Goal: Information Seeking & Learning: Learn about a topic

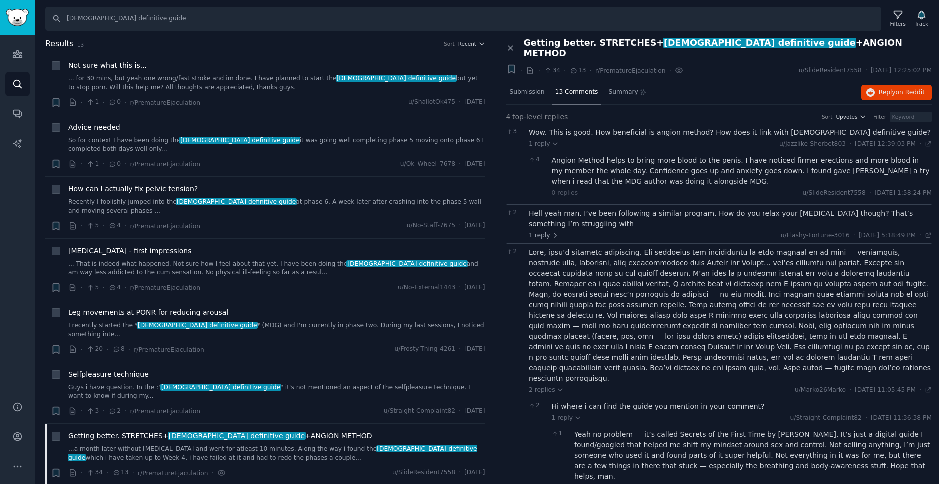
scroll to position [128, 0]
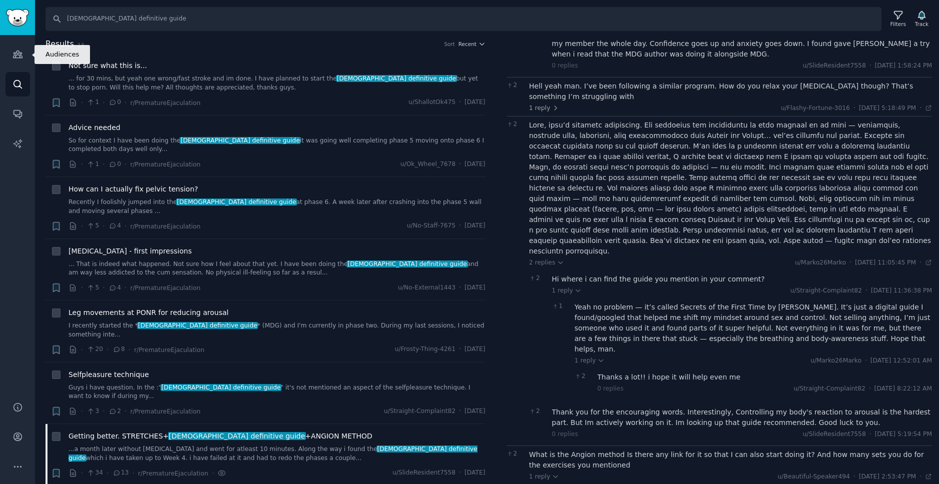
click at [21, 82] on icon "Sidebar" at bounding box center [18, 84] width 11 height 11
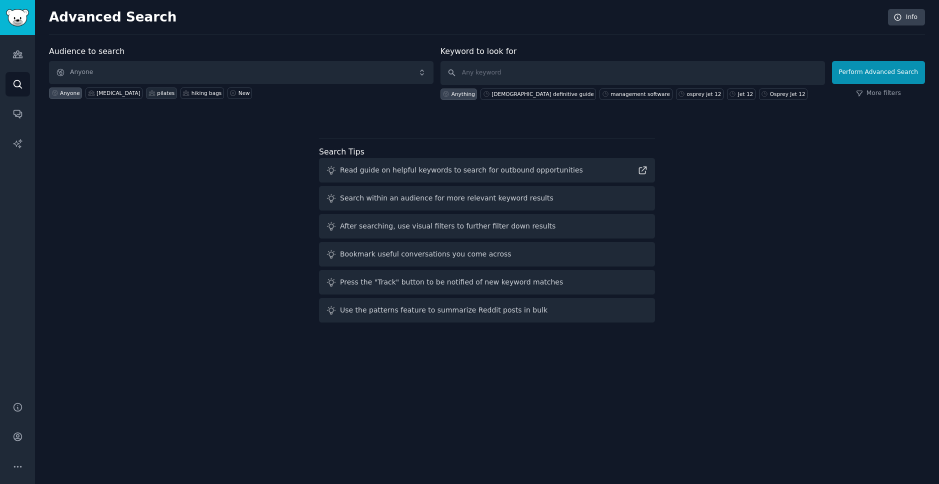
click at [172, 93] on div "pilates" at bounding box center [166, 93] width 18 height 7
click at [167, 71] on span "pilates" at bounding box center [241, 72] width 385 height 23
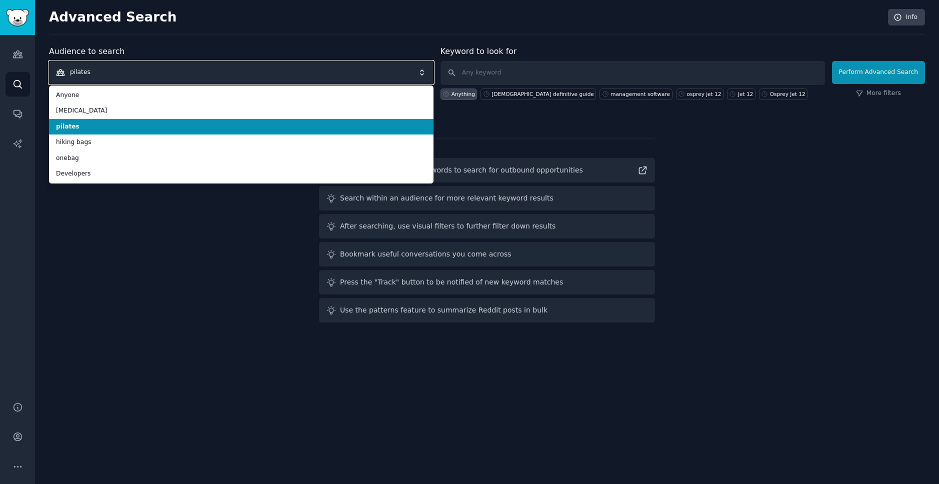
click at [167, 71] on span "pilates" at bounding box center [241, 72] width 385 height 23
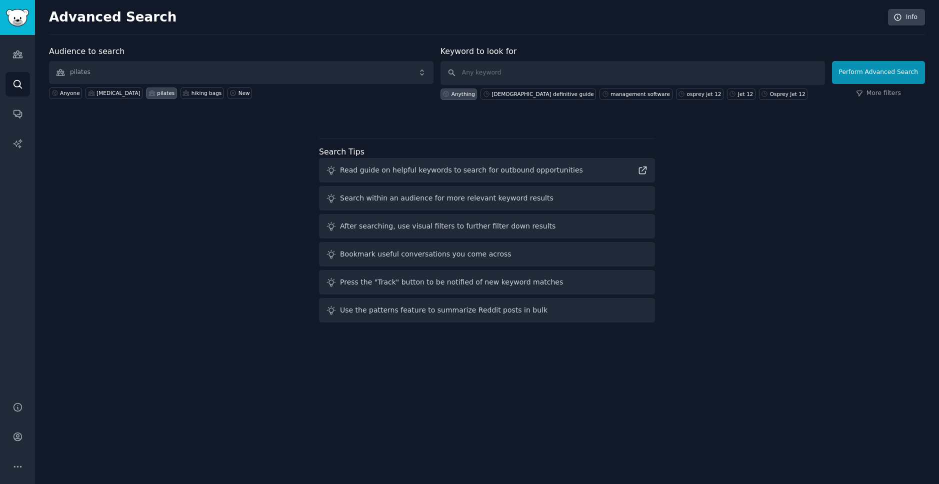
click at [108, 49] on label "Audience to search" at bounding box center [87, 52] width 76 height 10
click at [616, 82] on input "text" at bounding box center [633, 73] width 385 height 24
type input "שרנםס"
click button "Perform Advanced Search" at bounding box center [878, 72] width 93 height 23
click at [480, 73] on input "text" at bounding box center [633, 73] width 385 height 24
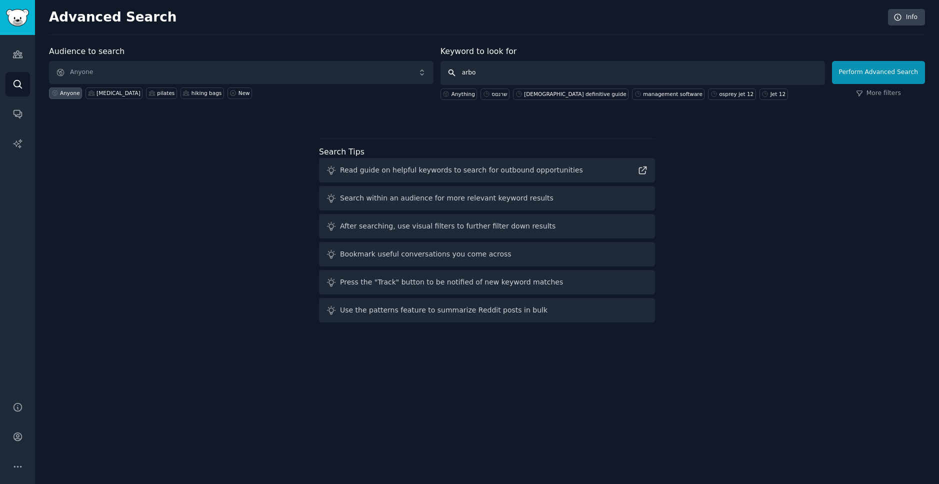
type input "arbox"
click button "Perform Advanced Search" at bounding box center [878, 72] width 93 height 23
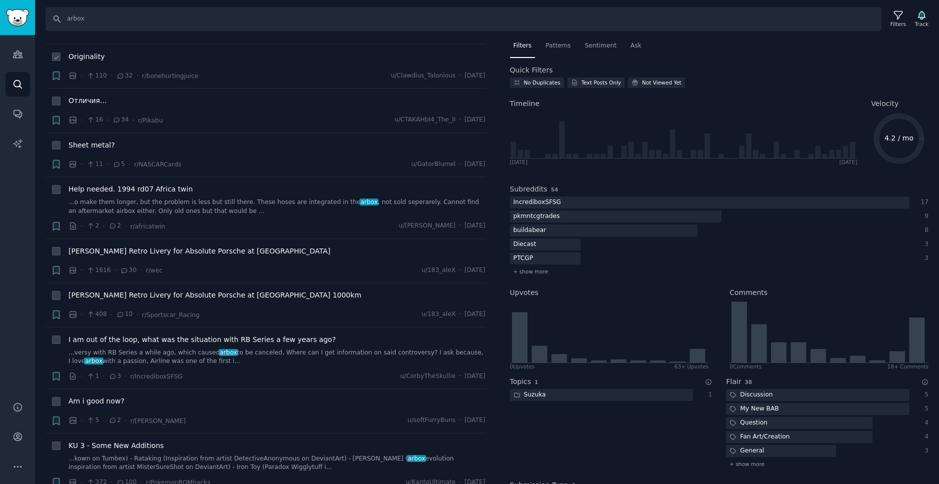
scroll to position [337, 0]
